Goal: Task Accomplishment & Management: Use online tool/utility

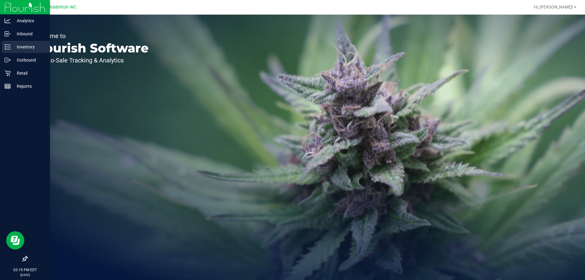
click at [35, 50] on p "Inventory" at bounding box center [29, 46] width 37 height 7
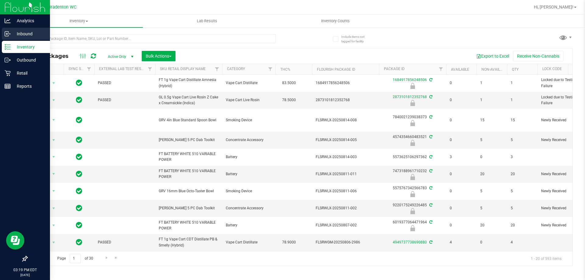
click at [12, 35] on p "Inbound" at bounding box center [29, 33] width 37 height 7
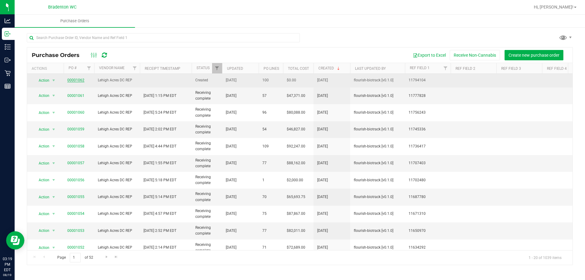
click at [77, 80] on link "00001062" at bounding box center [75, 80] width 17 height 4
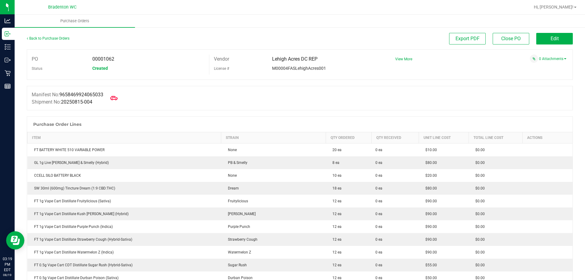
drag, startPoint x: 119, startPoint y: 98, endPoint x: 141, endPoint y: 95, distance: 22.6
click at [141, 95] on div "Manifest No: 9658469924065033 Shipment No: 20250815-004" at bounding box center [300, 98] width 546 height 24
click at [112, 99] on span at bounding box center [113, 97] width 13 height 13
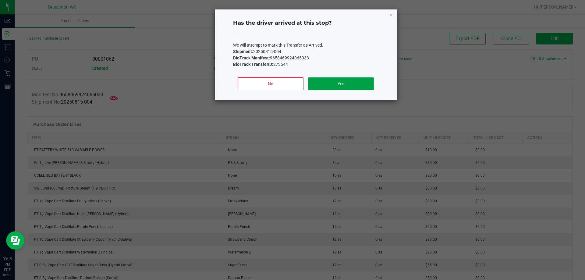
click at [344, 84] on button "Yes" at bounding box center [341, 83] width 66 height 13
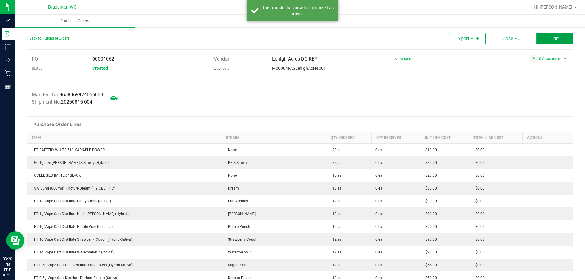
click at [545, 38] on button "Edit" at bounding box center [555, 39] width 37 height 12
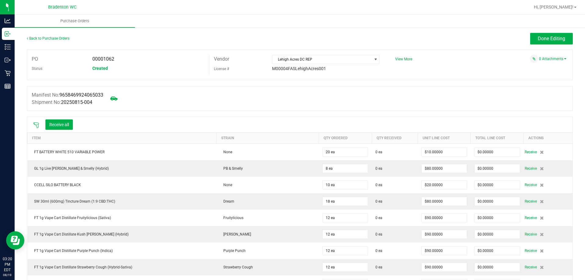
click at [37, 126] on icon at bounding box center [36, 125] width 6 height 6
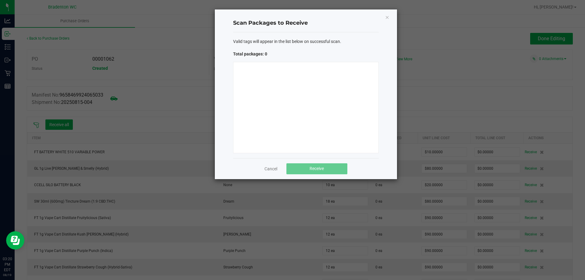
click at [346, 35] on div "Valid tags will appear in the list below on successful scan. Total packages: 0" at bounding box center [306, 95] width 146 height 126
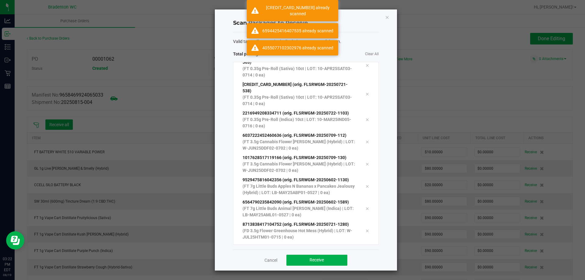
scroll to position [78, 0]
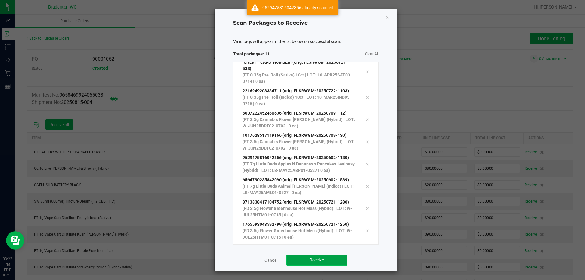
click at [319, 261] on span "Receive" at bounding box center [317, 260] width 14 height 5
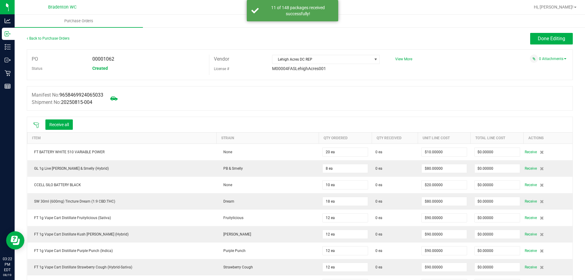
click at [37, 124] on icon at bounding box center [36, 125] width 5 height 5
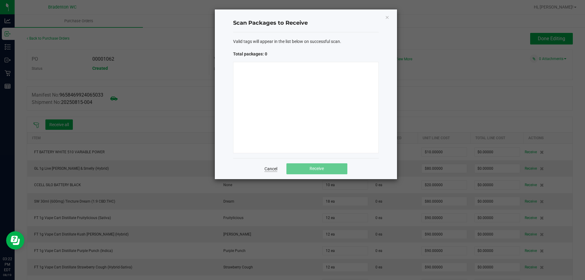
click at [275, 169] on link "Cancel" at bounding box center [271, 169] width 13 height 6
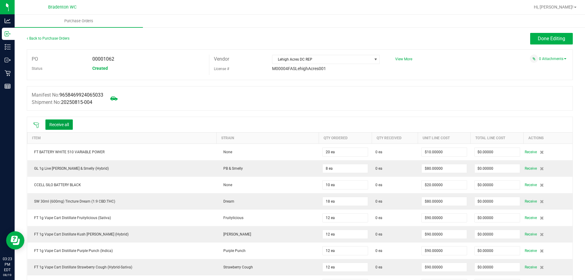
click at [58, 123] on button "Receive all" at bounding box center [58, 124] width 27 height 10
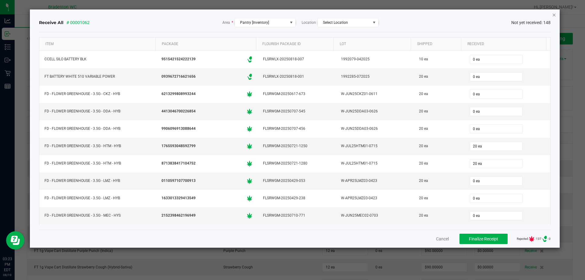
click at [555, 15] on icon "Close" at bounding box center [554, 14] width 4 height 7
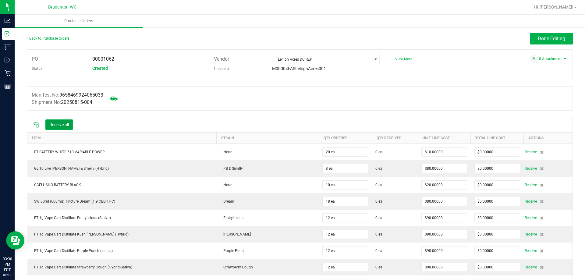
click at [36, 124] on icon at bounding box center [36, 125] width 5 height 5
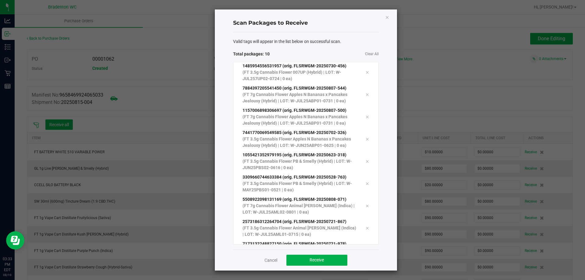
scroll to position [0, 0]
click at [322, 261] on span "Receive" at bounding box center [317, 260] width 14 height 5
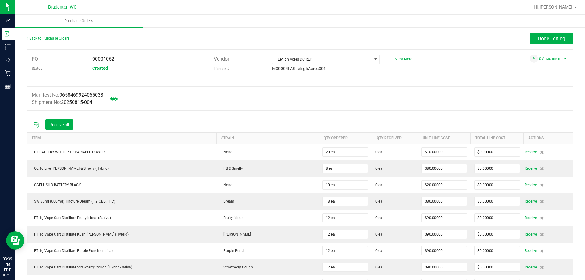
click at [36, 126] on icon at bounding box center [36, 125] width 6 height 6
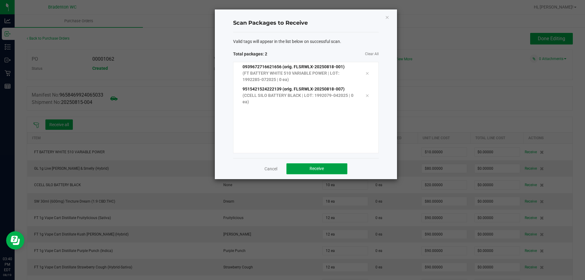
click at [325, 168] on button "Receive" at bounding box center [317, 168] width 61 height 11
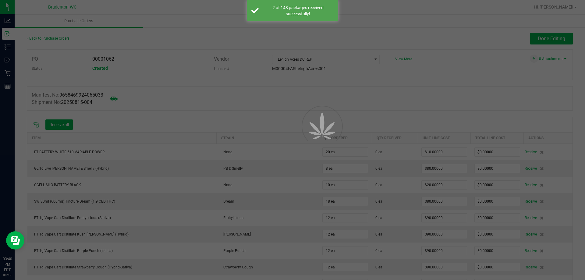
click at [34, 121] on div at bounding box center [292, 140] width 585 height 280
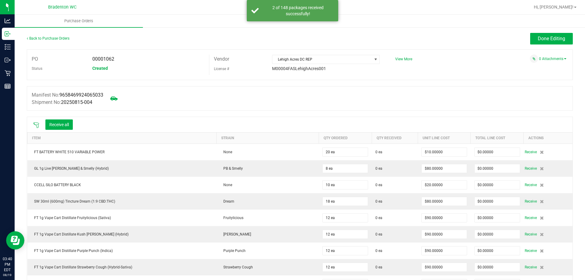
click at [35, 125] on icon at bounding box center [36, 125] width 6 height 6
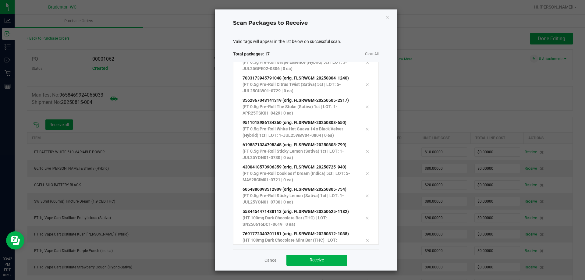
scroll to position [211, 0]
click at [326, 257] on button "Receive" at bounding box center [317, 260] width 61 height 11
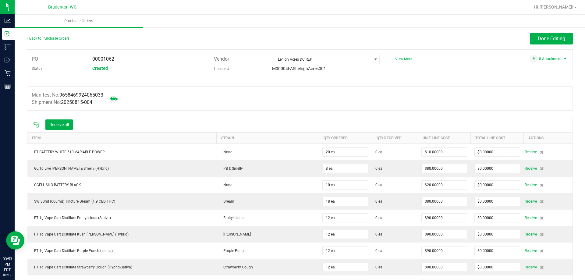
click at [37, 124] on icon at bounding box center [36, 125] width 6 height 6
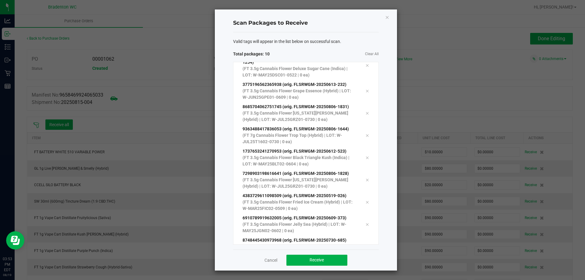
scroll to position [33, 0]
click at [330, 257] on button "Receive" at bounding box center [317, 260] width 61 height 11
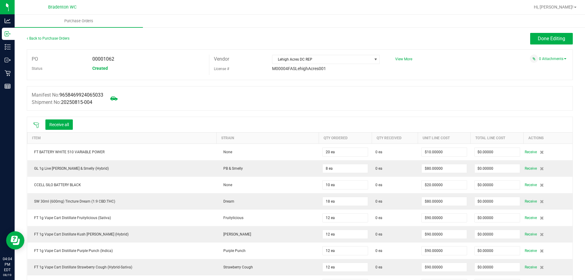
click at [35, 125] on icon at bounding box center [36, 125] width 6 height 6
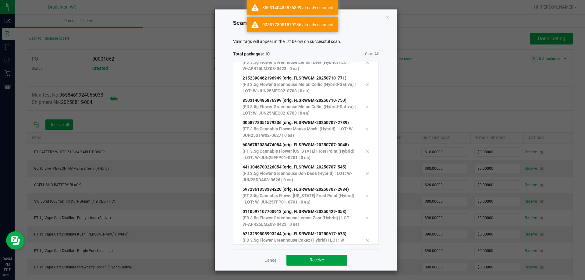
click at [319, 260] on span "Receive" at bounding box center [317, 260] width 14 height 5
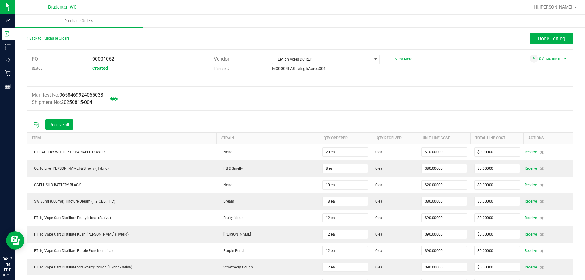
click at [34, 126] on icon at bounding box center [36, 125] width 6 height 6
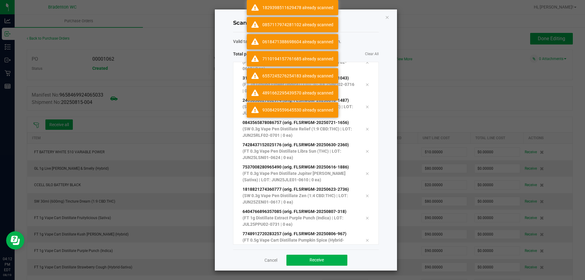
scroll to position [590, 0]
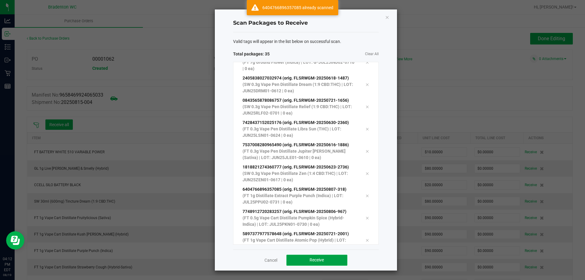
click at [326, 263] on button "Receive" at bounding box center [317, 260] width 61 height 11
